Goal: Transaction & Acquisition: Subscribe to service/newsletter

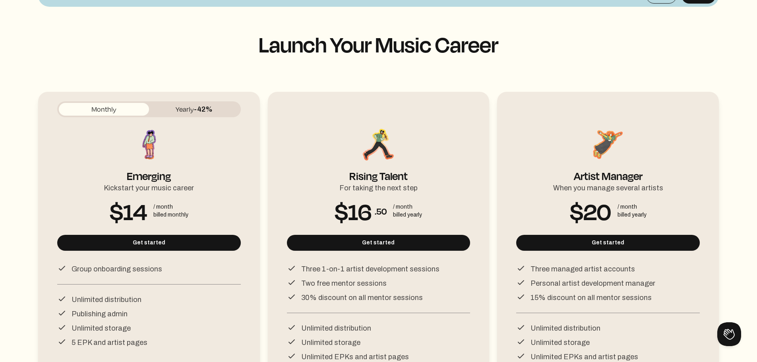
scroll to position [119, 0]
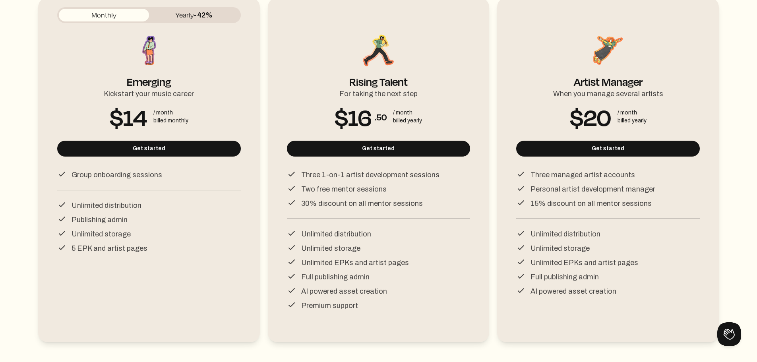
click at [325, 192] on p "Two free mentor sessions" at bounding box center [343, 189] width 85 height 11
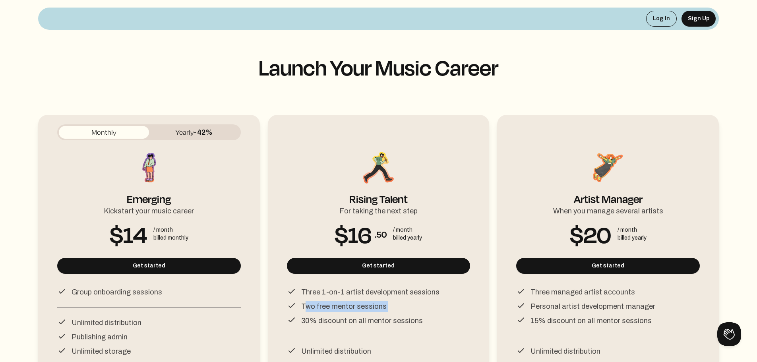
scroll to position [0, 0]
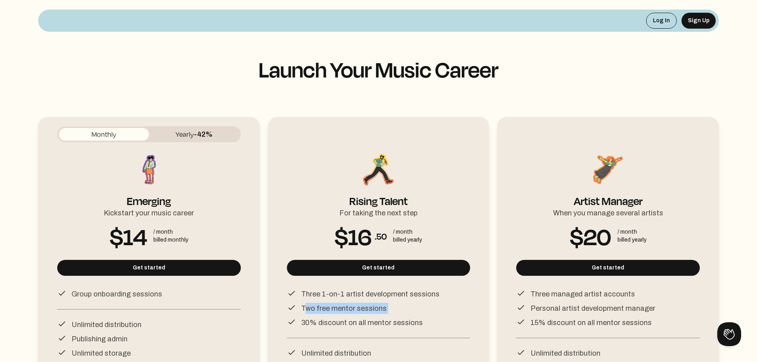
click at [192, 136] on button "Yearly -42%" at bounding box center [194, 134] width 90 height 13
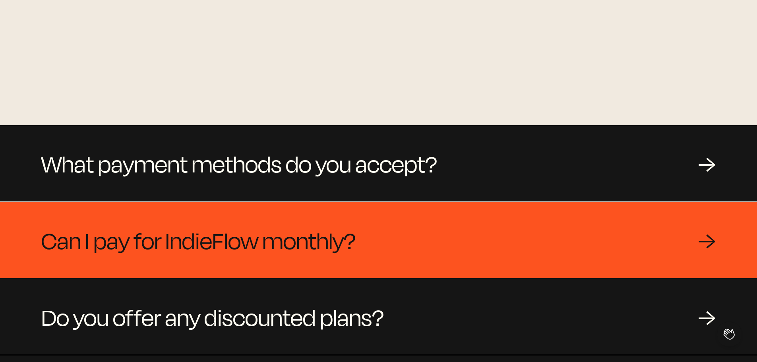
scroll to position [755, 0]
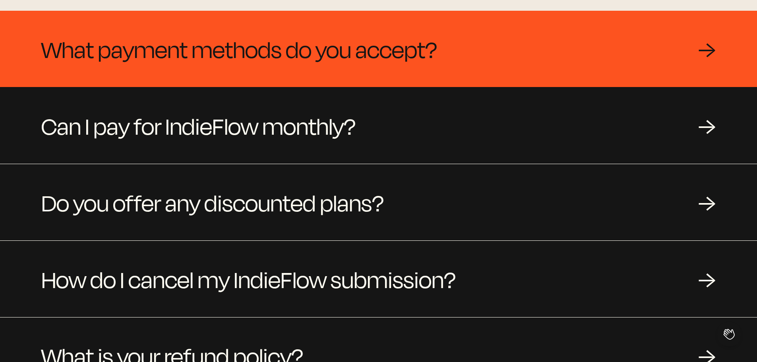
click at [91, 56] on span "What payment methods do you accept?" at bounding box center [239, 49] width 396 height 38
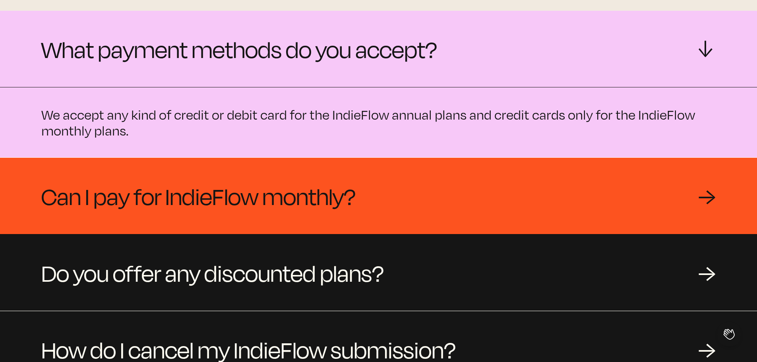
click at [101, 186] on span "Can I pay for IndieFlow monthly?" at bounding box center [198, 196] width 314 height 38
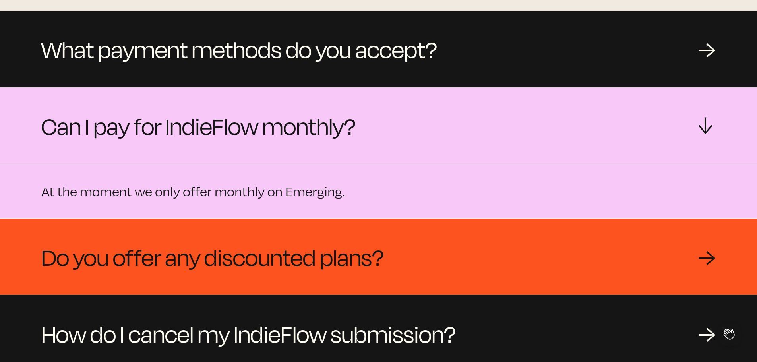
click at [131, 247] on span "Do you offer any discounted plans?" at bounding box center [212, 257] width 343 height 38
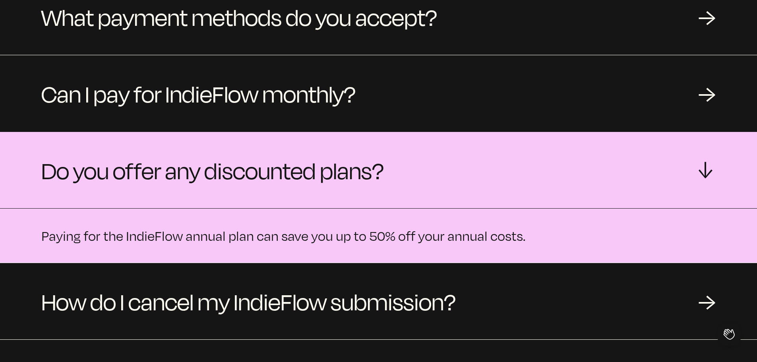
scroll to position [834, 0]
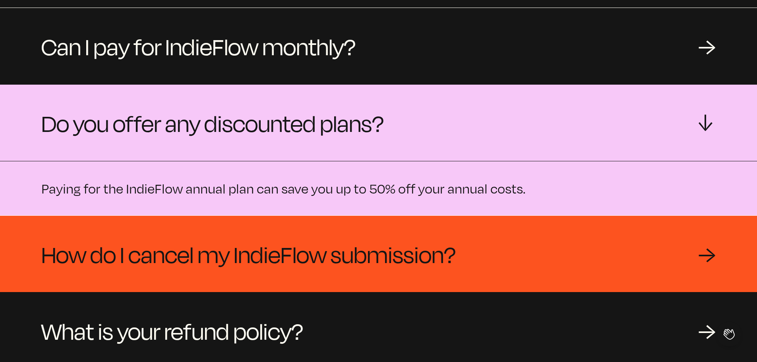
click at [123, 259] on span "How do I cancel my IndieFlow submission?" at bounding box center [248, 254] width 414 height 38
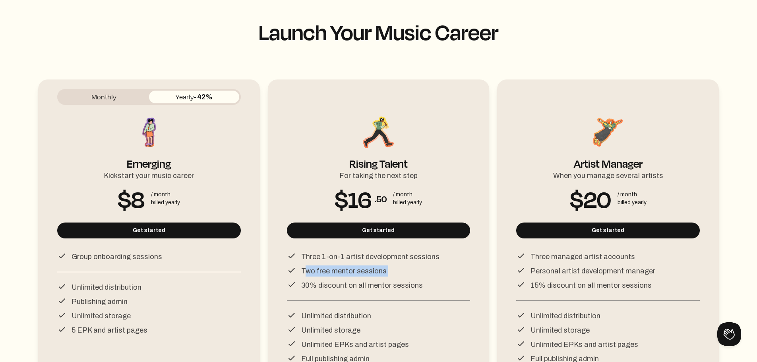
scroll to position [79, 0]
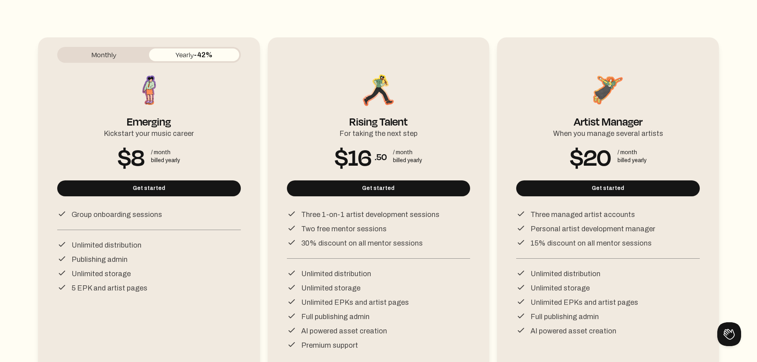
click at [368, 302] on p "Unlimited EPKs and artist pages" at bounding box center [355, 302] width 108 height 11
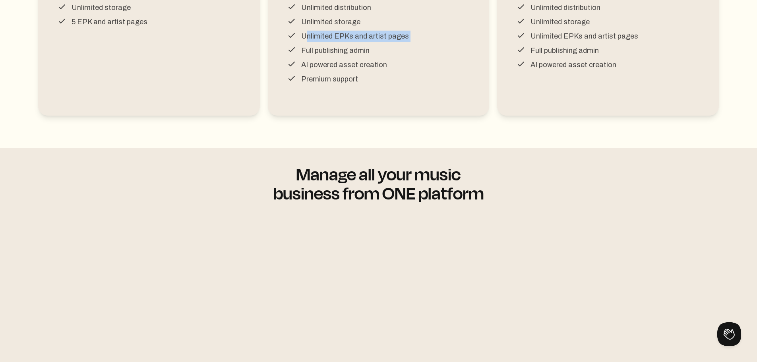
scroll to position [199, 0]
